Goal: Register for event/course

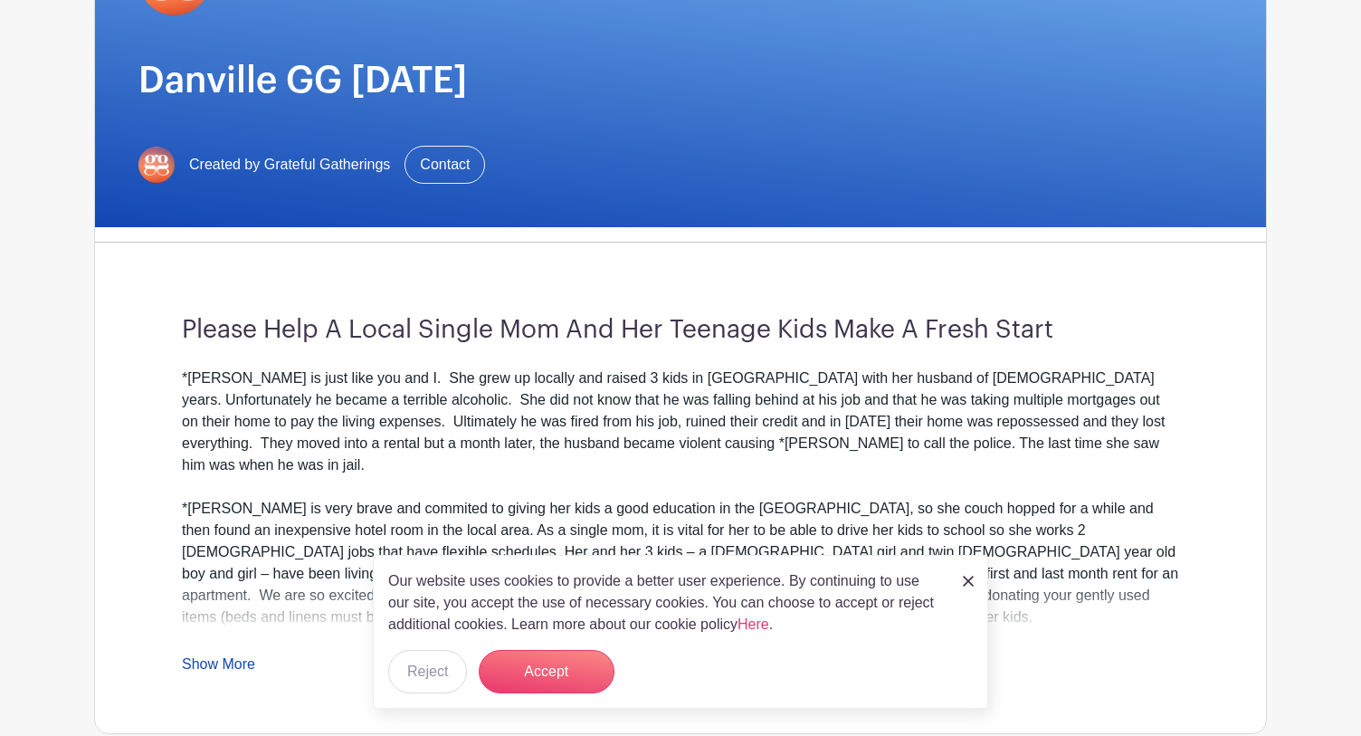
scroll to position [252, 0]
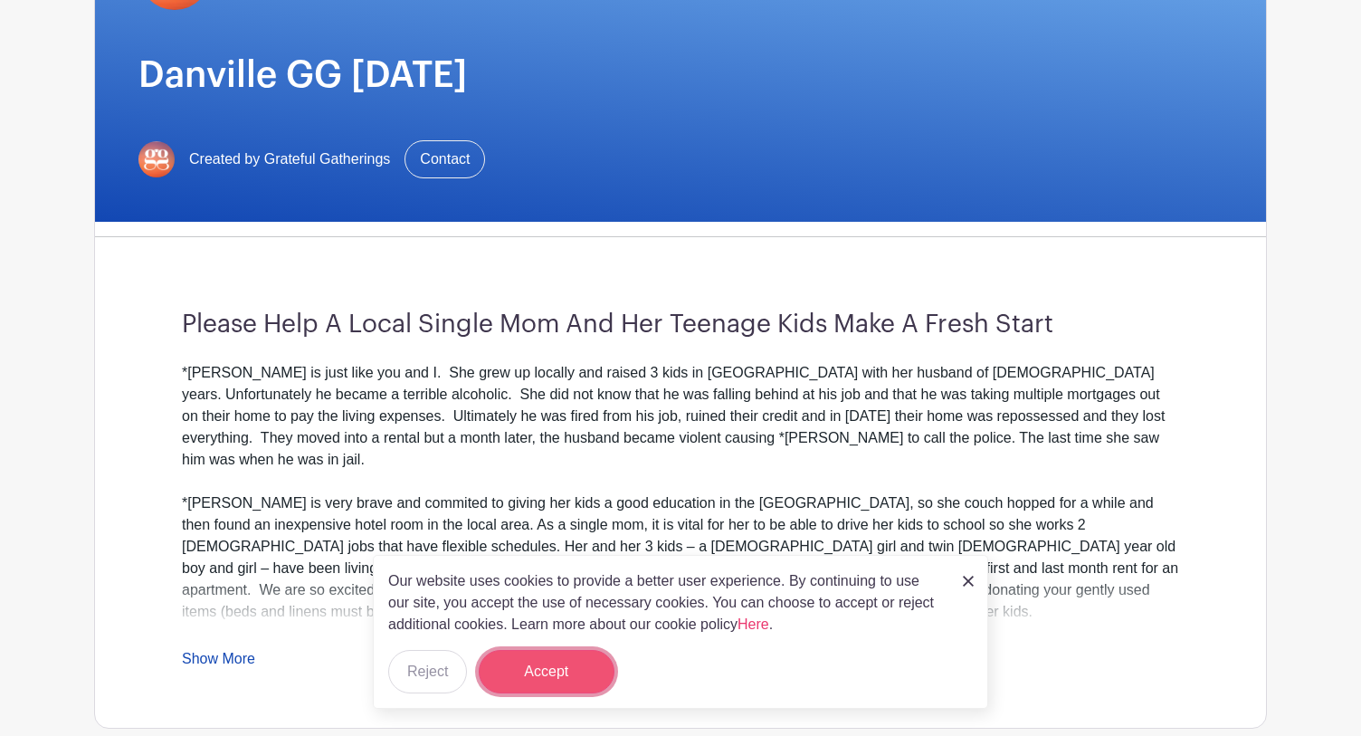
click at [545, 671] on button "Accept" at bounding box center [547, 671] width 136 height 43
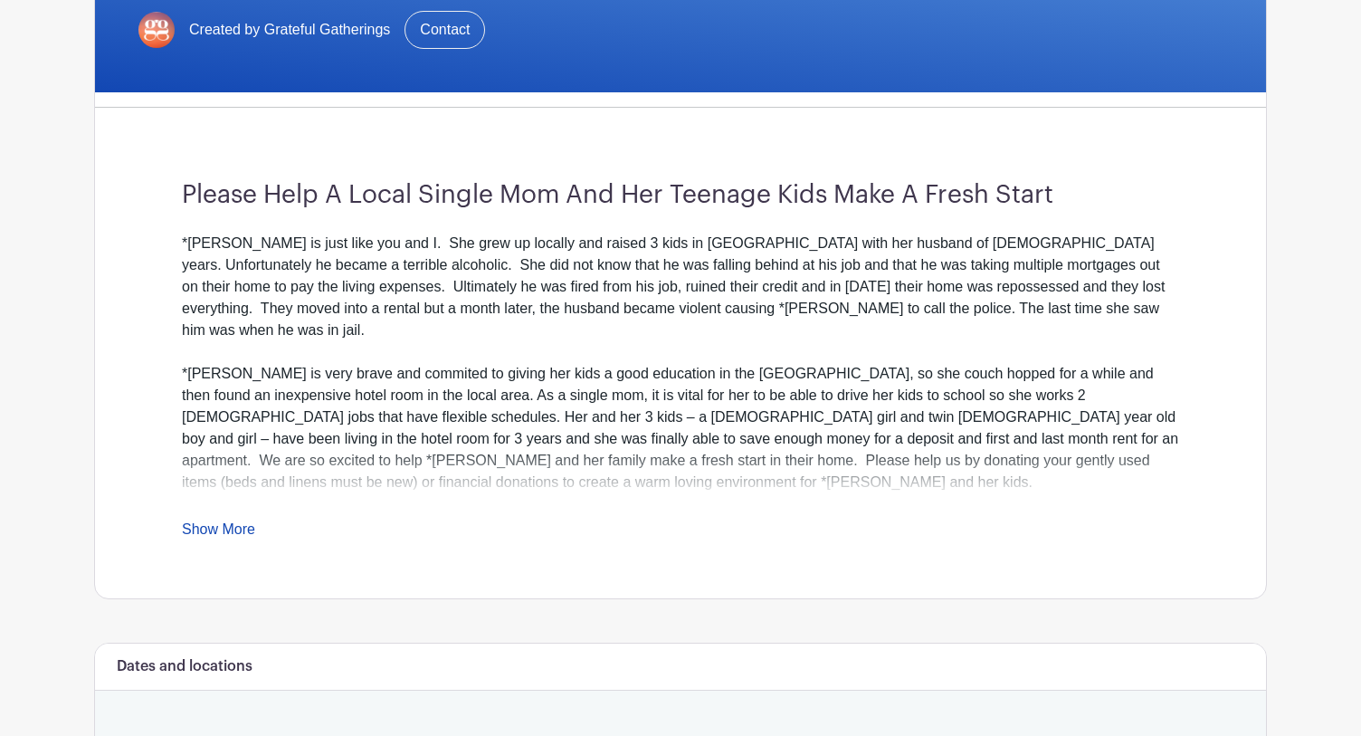
scroll to position [384, 0]
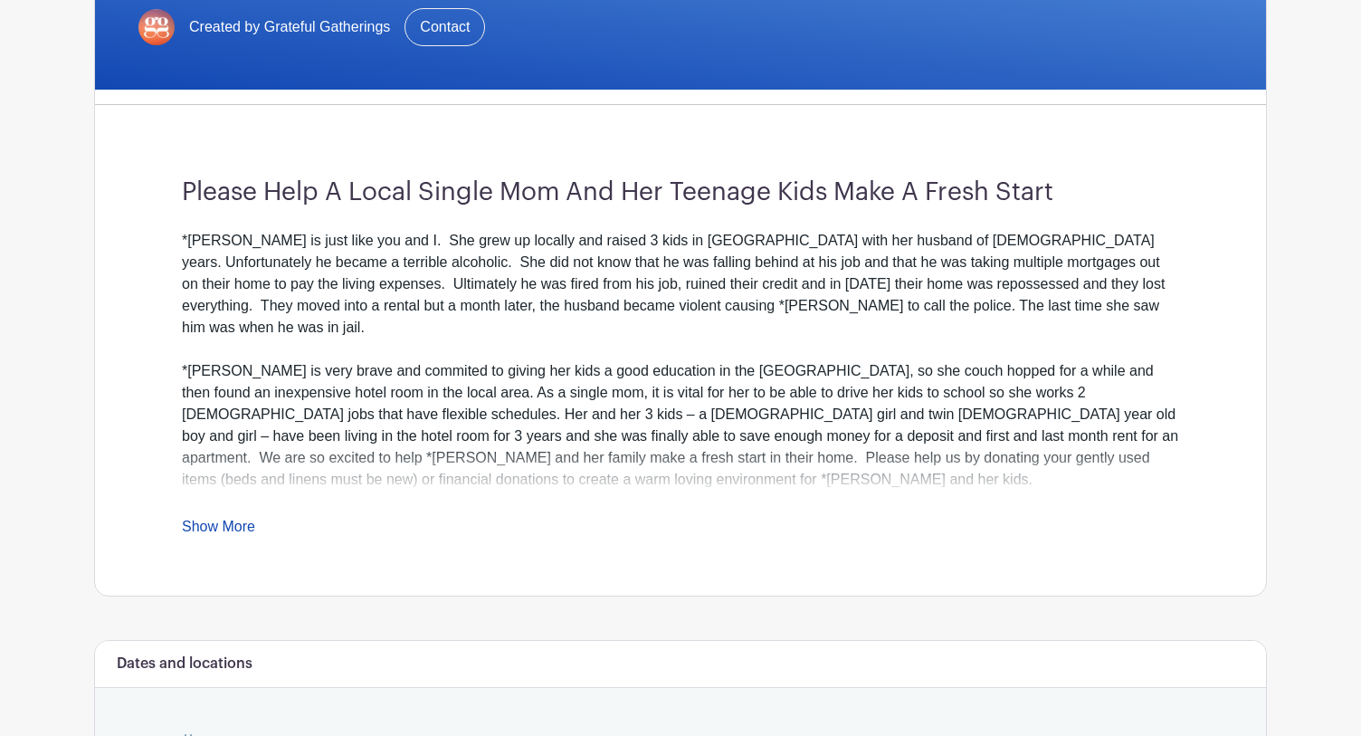
click at [234, 527] on link "Show More" at bounding box center [218, 530] width 73 height 23
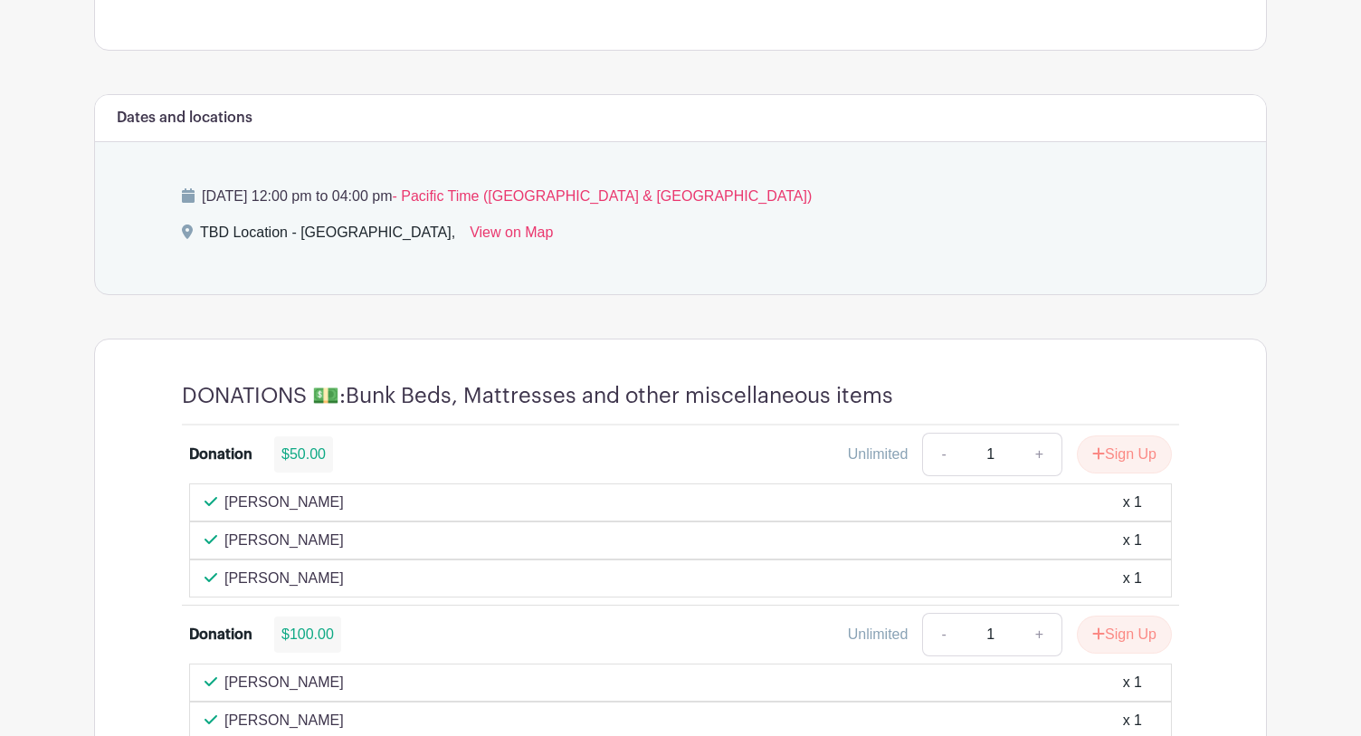
scroll to position [1478, 0]
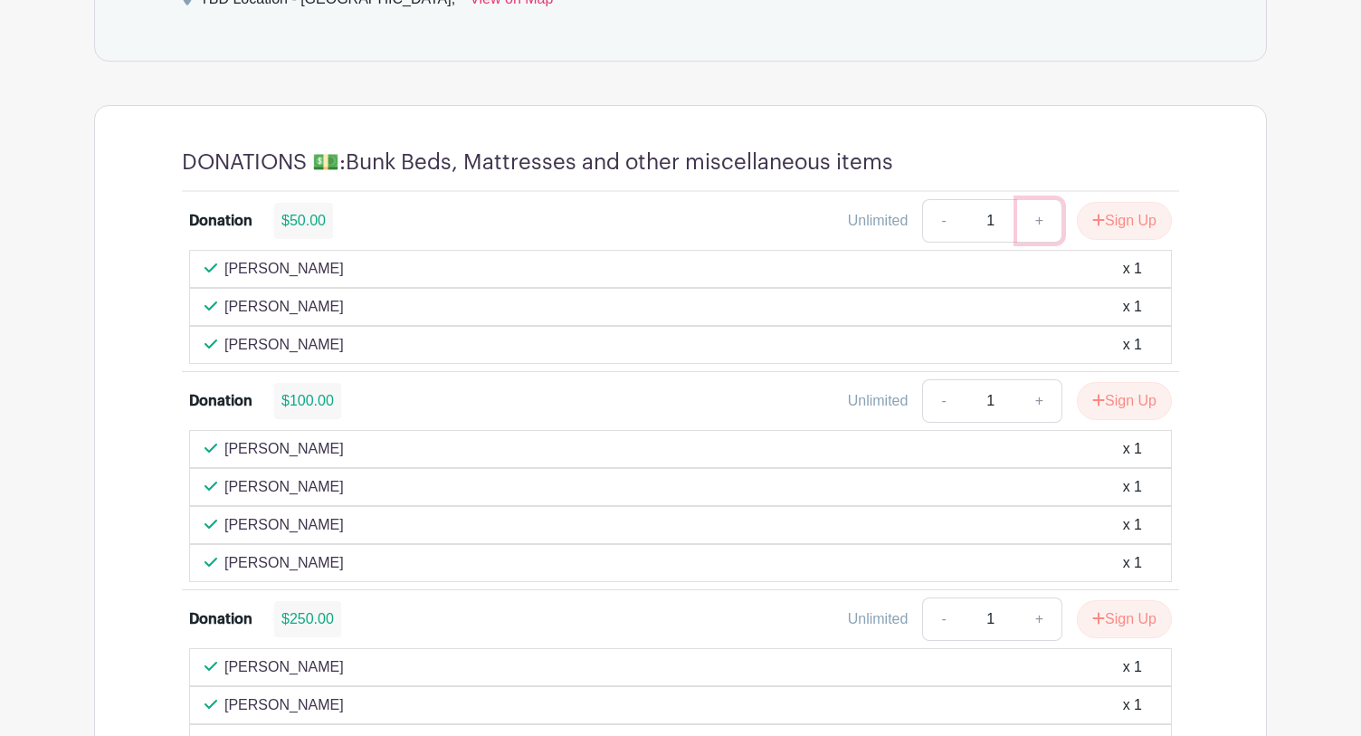
click at [1034, 199] on link "+" at bounding box center [1039, 220] width 45 height 43
click at [939, 203] on link "-" at bounding box center [943, 220] width 42 height 43
type input "2"
click at [1124, 202] on button "Sign Up" at bounding box center [1124, 221] width 95 height 38
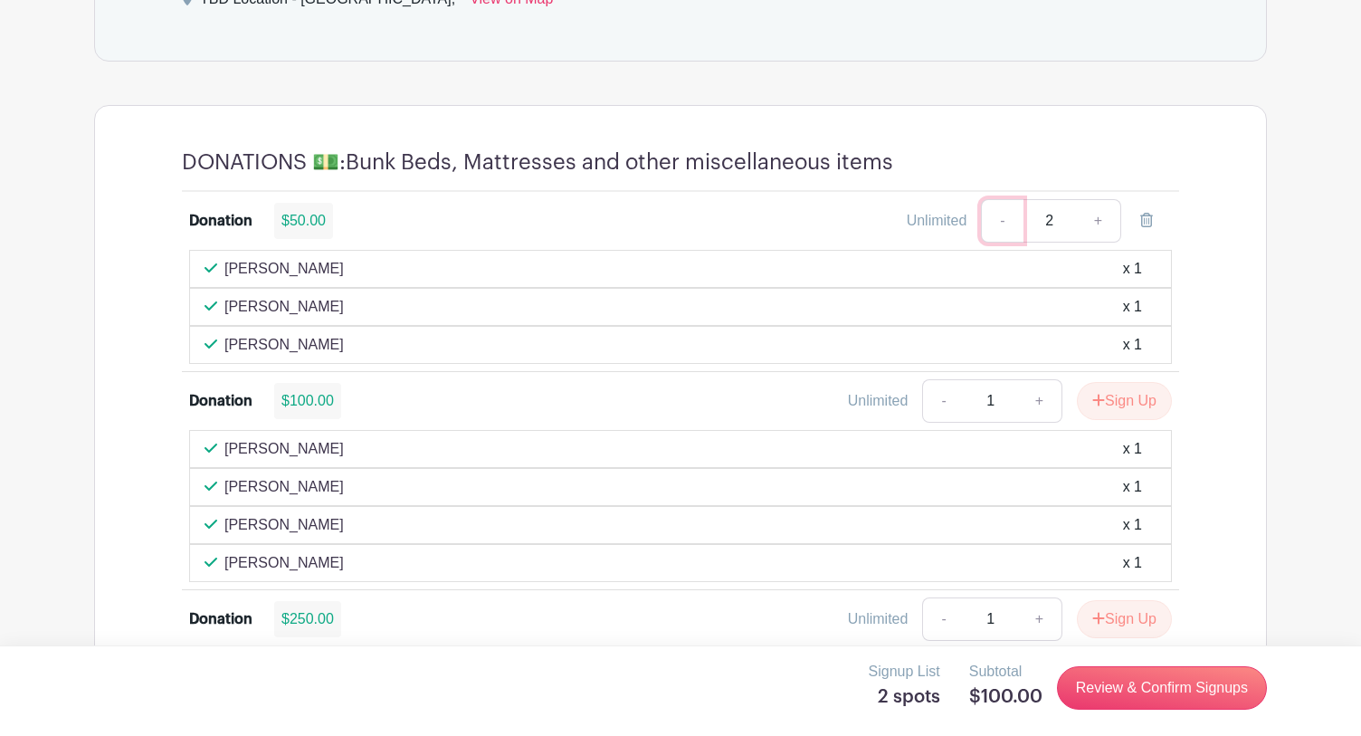
click at [999, 201] on link "-" at bounding box center [1002, 220] width 42 height 43
type input "1"
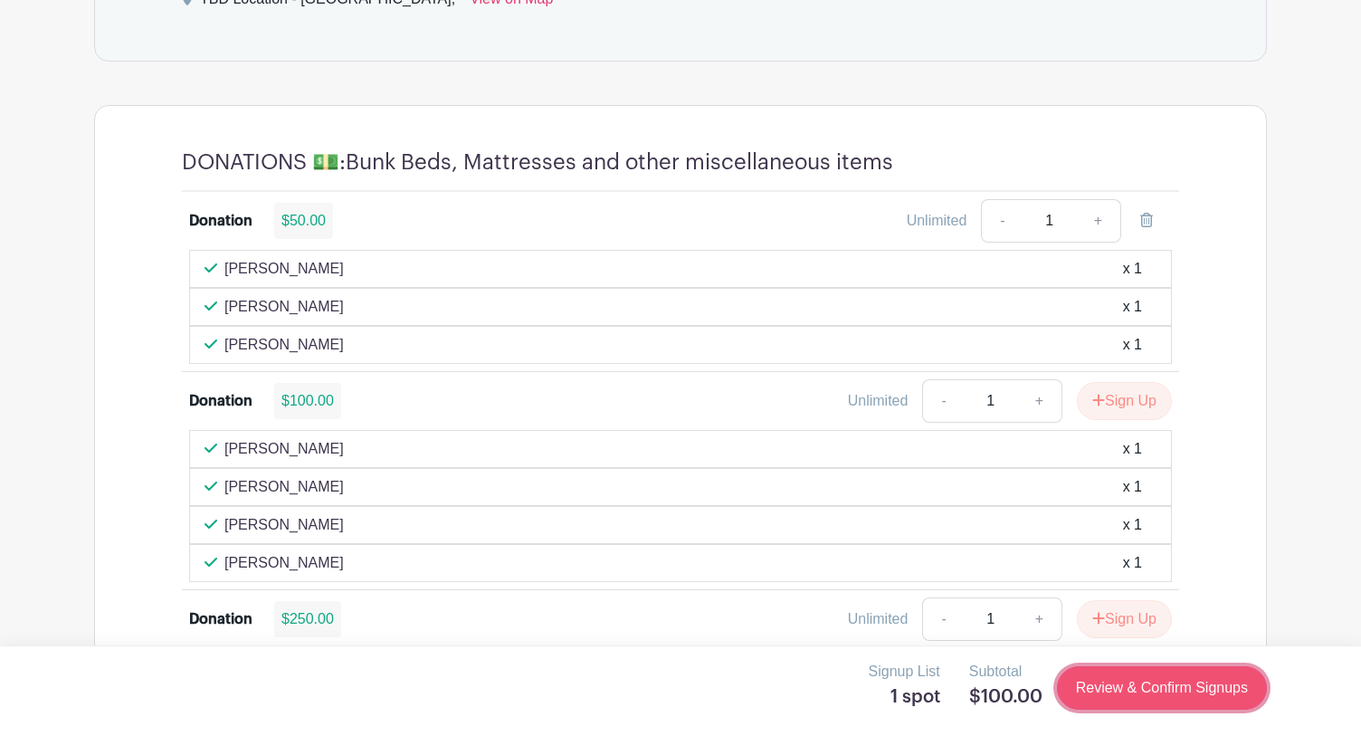
click at [1147, 687] on link "Review & Confirm Signups" at bounding box center [1162, 687] width 210 height 43
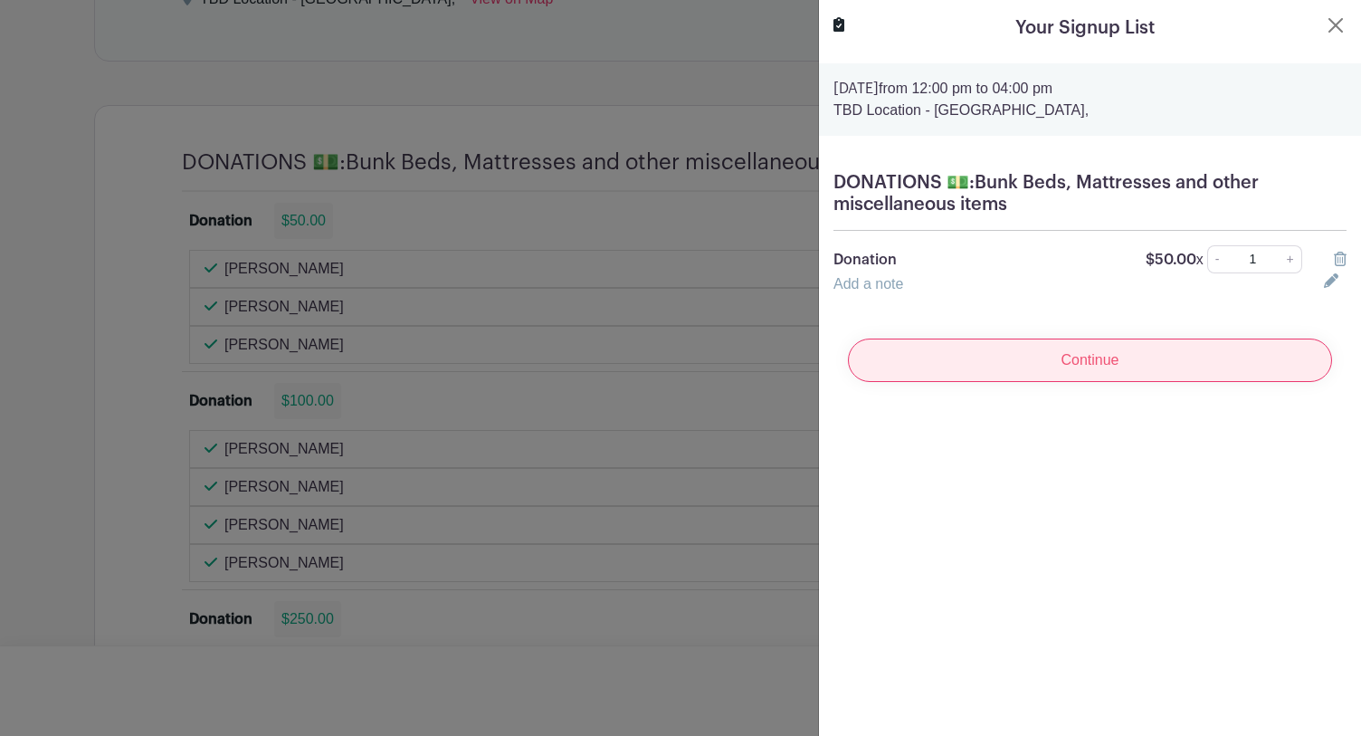
click at [1103, 366] on input "Continue" at bounding box center [1090, 359] width 484 height 43
click at [1076, 370] on input "Continue" at bounding box center [1090, 359] width 484 height 43
click at [1083, 360] on input "Continue" at bounding box center [1090, 359] width 484 height 43
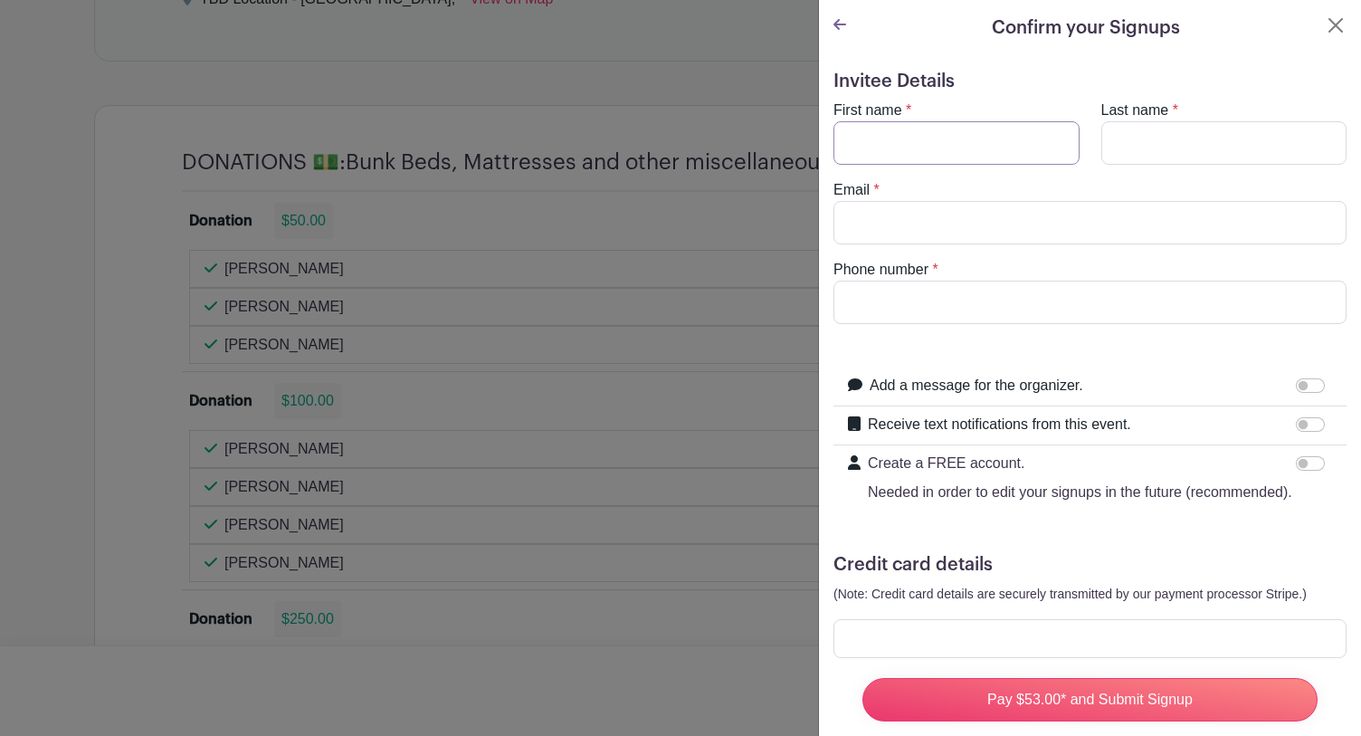
click at [903, 128] on input "First name" at bounding box center [957, 142] width 246 height 43
type input "[PERSON_NAME]"
type input "[EMAIL_ADDRESS][DOMAIN_NAME]"
type input "6503801300"
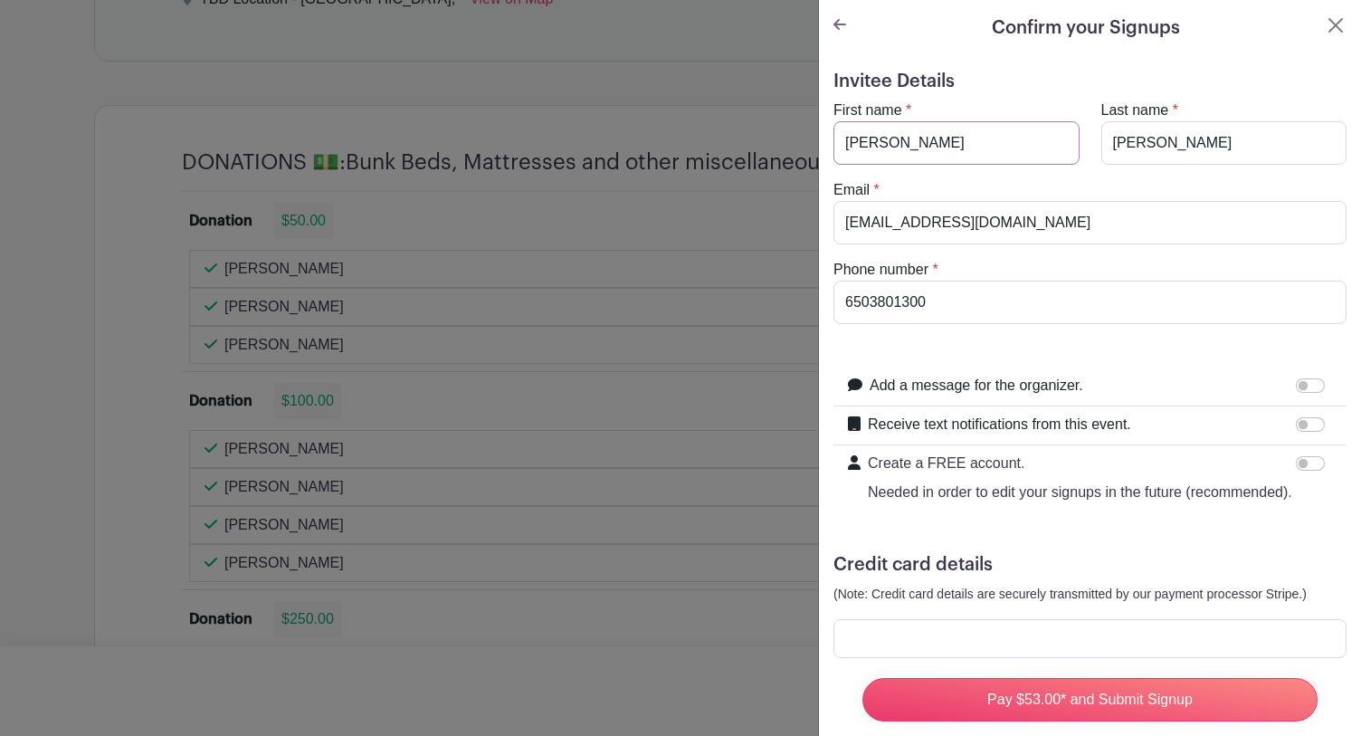
scroll to position [38, 0]
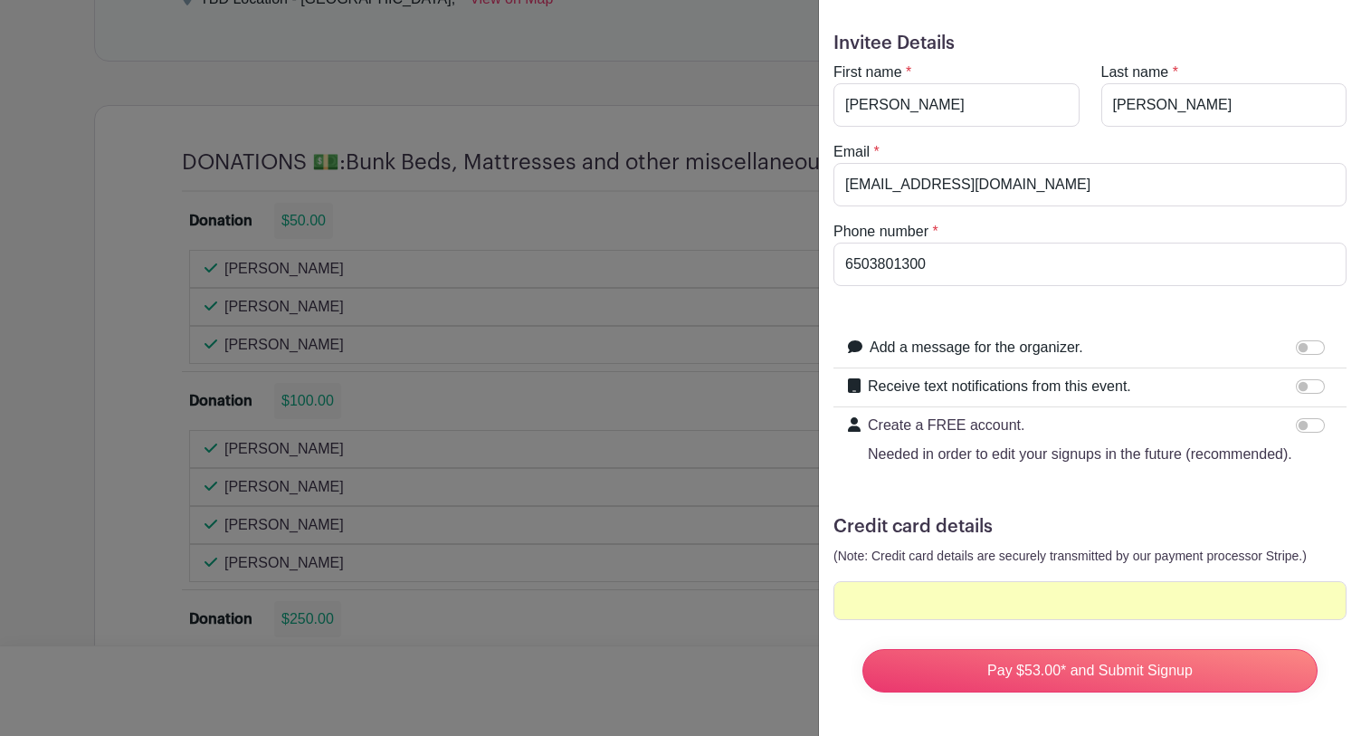
click at [1192, 525] on h5 "Credit card details" at bounding box center [1090, 527] width 513 height 22
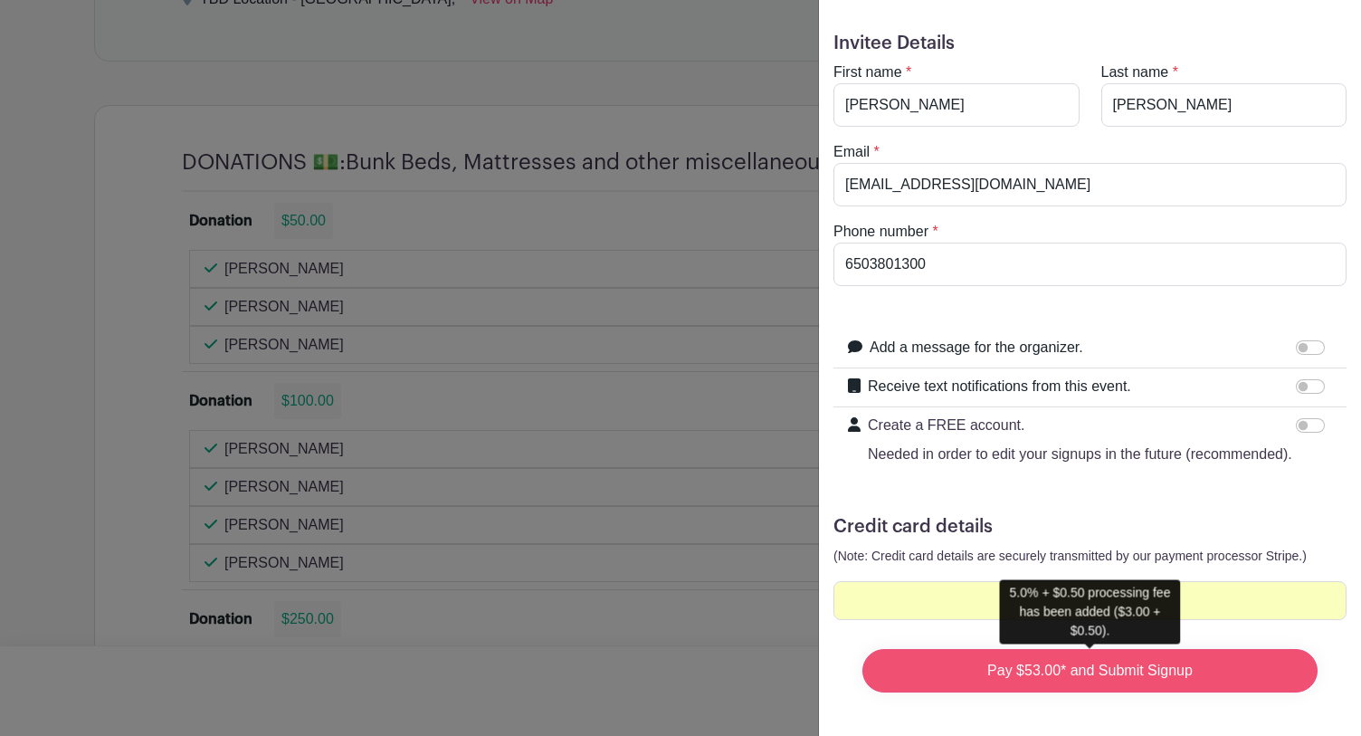
click at [1127, 672] on input "Pay $53.00* and Submit Signup" at bounding box center [1089, 670] width 455 height 43
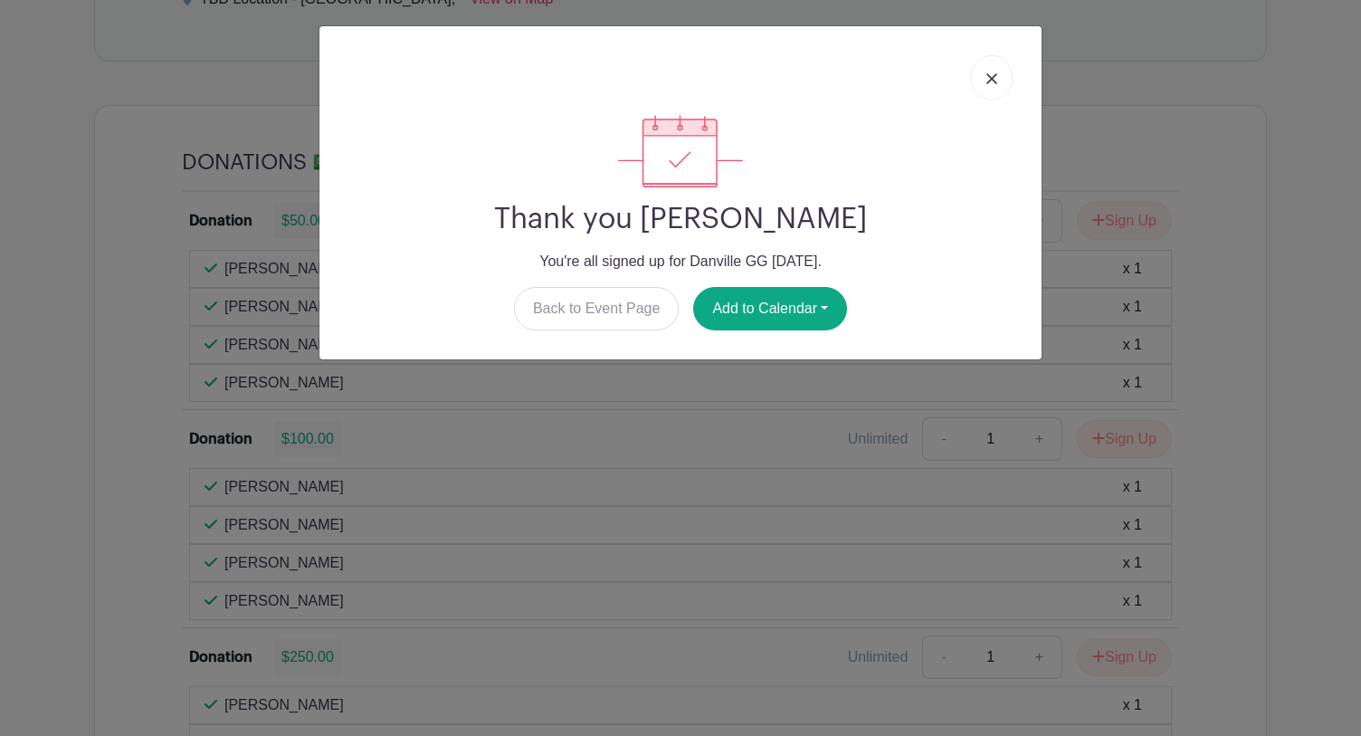
click at [992, 77] on img at bounding box center [991, 78] width 11 height 11
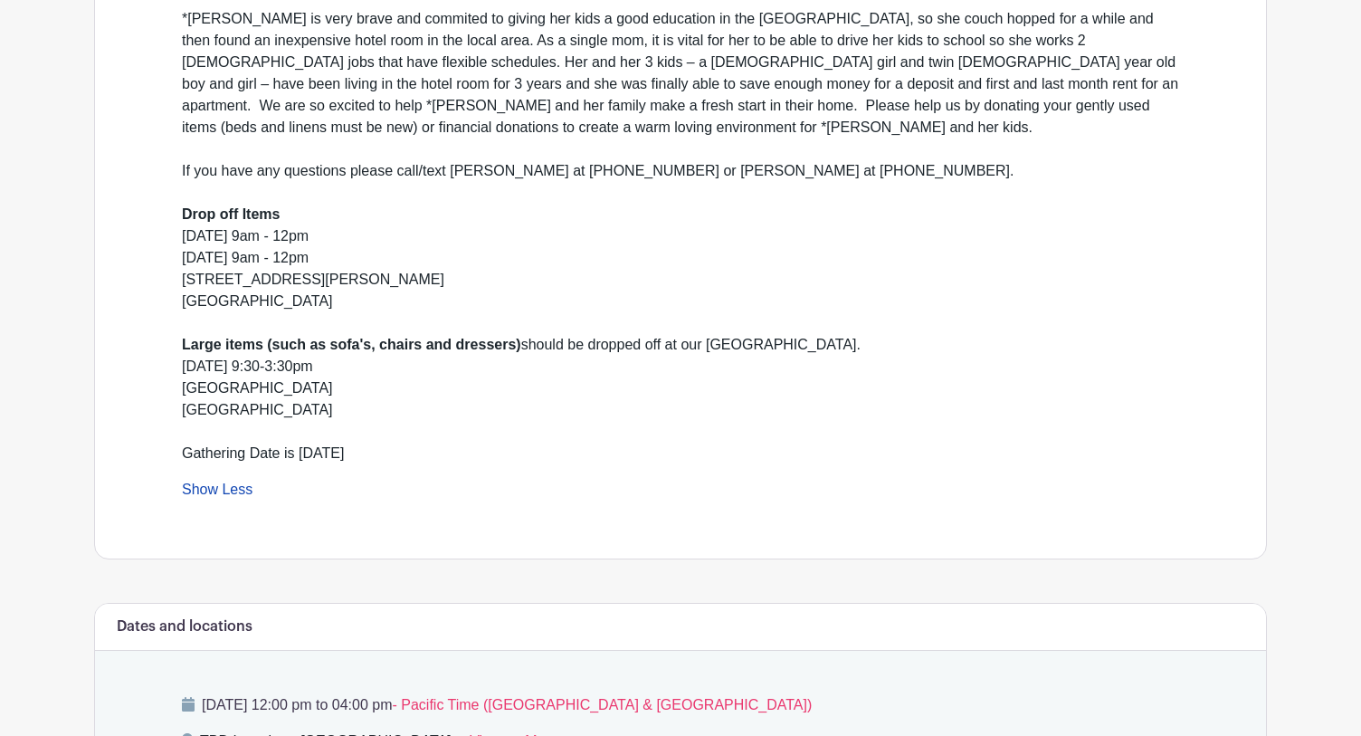
scroll to position [0, 0]
